Goal: Task Accomplishment & Management: Complete application form

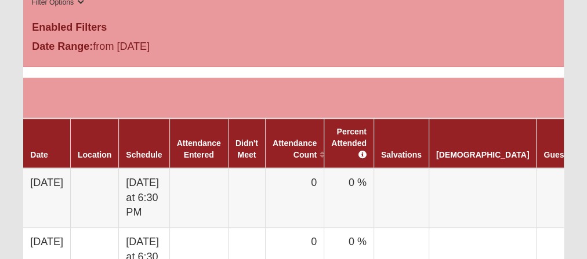
scroll to position [697, 0]
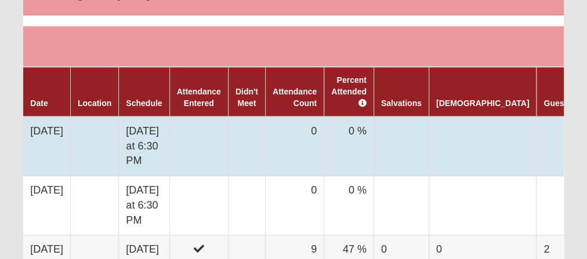
click at [217, 123] on td at bounding box center [198, 147] width 59 height 60
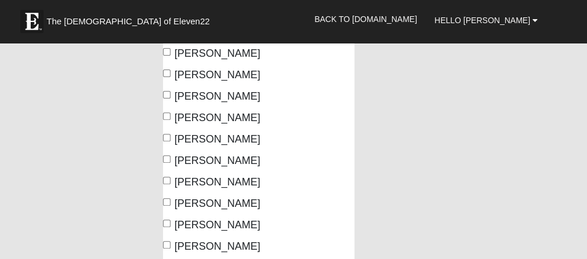
scroll to position [186, 0]
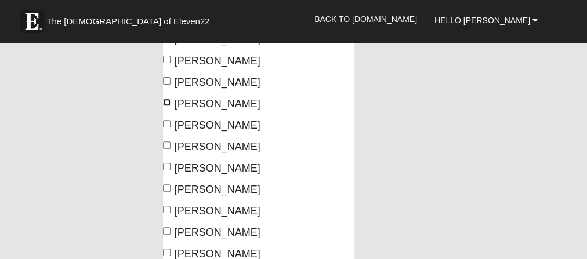
click at [168, 101] on input "[PERSON_NAME]" at bounding box center [167, 103] width 8 height 8
checkbox input "true"
click at [166, 123] on input "[PERSON_NAME]" at bounding box center [167, 124] width 8 height 8
checkbox input "true"
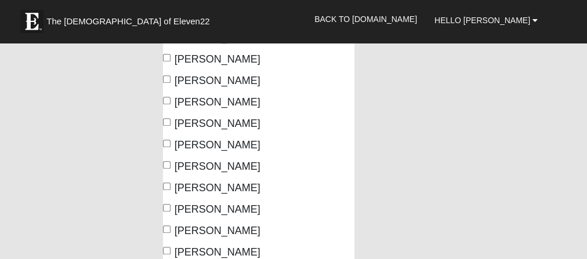
scroll to position [325, 0]
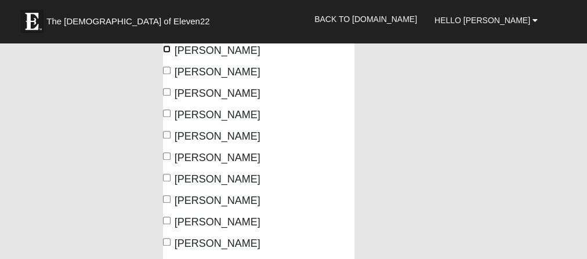
click at [166, 53] on input "[PERSON_NAME]" at bounding box center [167, 49] width 8 height 8
checkbox input "true"
click at [167, 96] on input "[PERSON_NAME]" at bounding box center [167, 92] width 8 height 8
checkbox input "true"
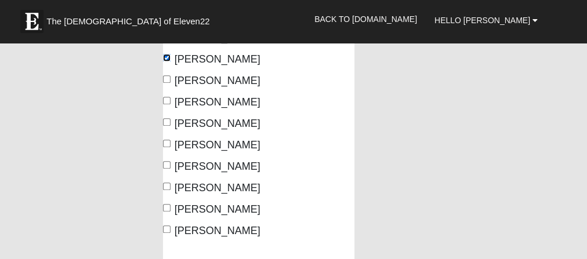
scroll to position [371, 0]
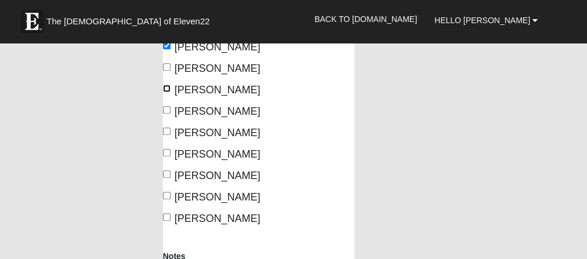
click at [168, 92] on input "[PERSON_NAME]" at bounding box center [167, 89] width 8 height 8
checkbox input "true"
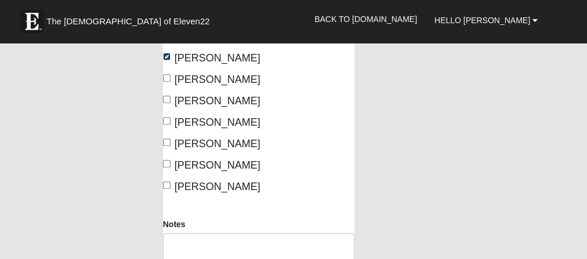
scroll to position [418, 0]
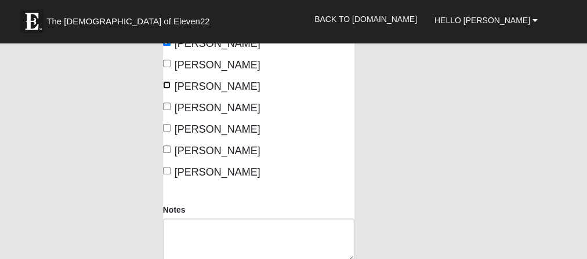
click at [168, 89] on input "Mitchell, Dean" at bounding box center [167, 85] width 8 height 8
checkbox input "true"
click at [165, 110] on input "Sitterson, Woody" at bounding box center [167, 107] width 8 height 8
checkbox input "true"
click at [165, 132] on input "Swann, Isaiah" at bounding box center [167, 128] width 8 height 8
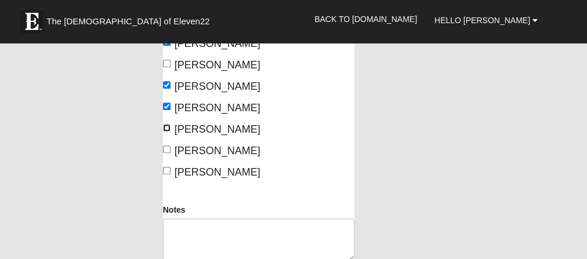
checkbox input "true"
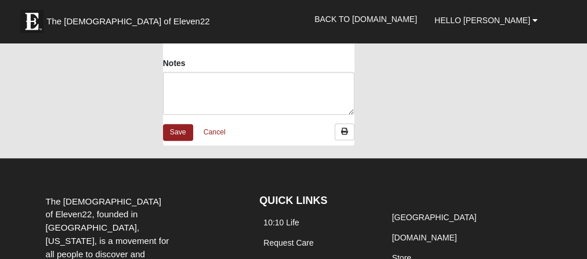
scroll to position [557, 0]
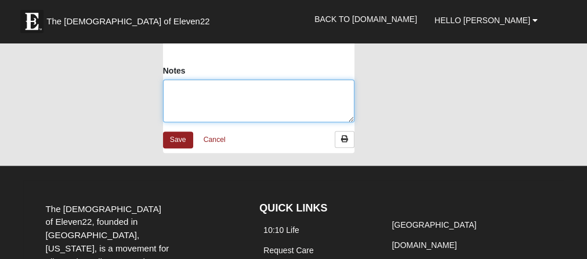
click at [178, 122] on textarea "Notes" at bounding box center [259, 101] width 192 height 43
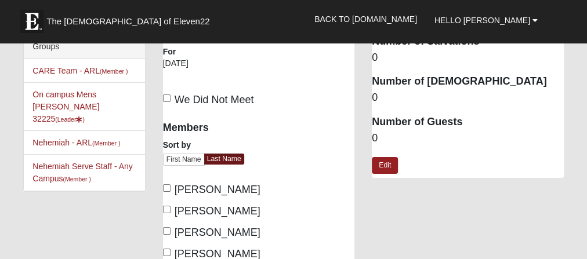
scroll to position [0, 0]
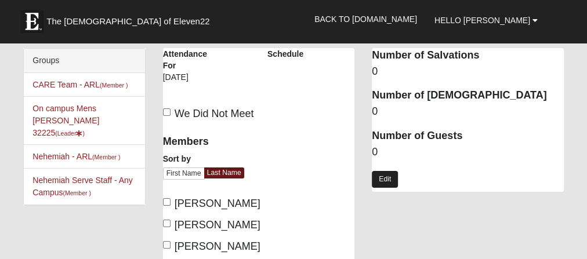
type textarea "Paul, Jaydon, Logan, Dillon. Joseph"
click at [388, 178] on link "Edit" at bounding box center [385, 179] width 26 height 17
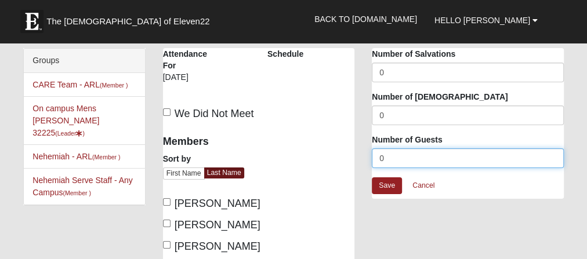
drag, startPoint x: 370, startPoint y: 159, endPoint x: 313, endPoint y: 149, distance: 57.3
type input "5"
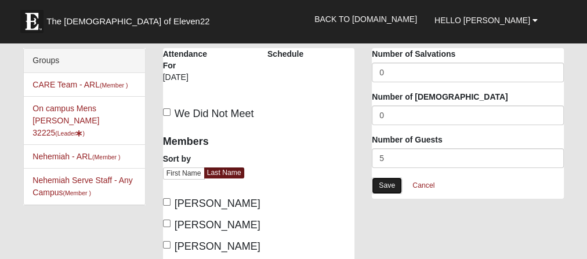
click at [384, 185] on link "Save" at bounding box center [387, 186] width 30 height 17
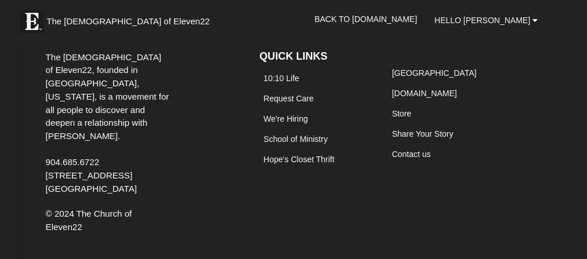
scroll to position [625, 0]
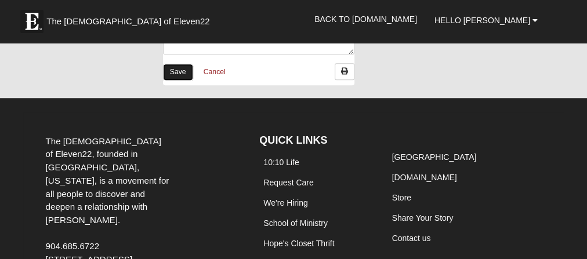
click at [171, 81] on link "Save" at bounding box center [178, 72] width 30 height 17
